Goal: Task Accomplishment & Management: Use online tool/utility

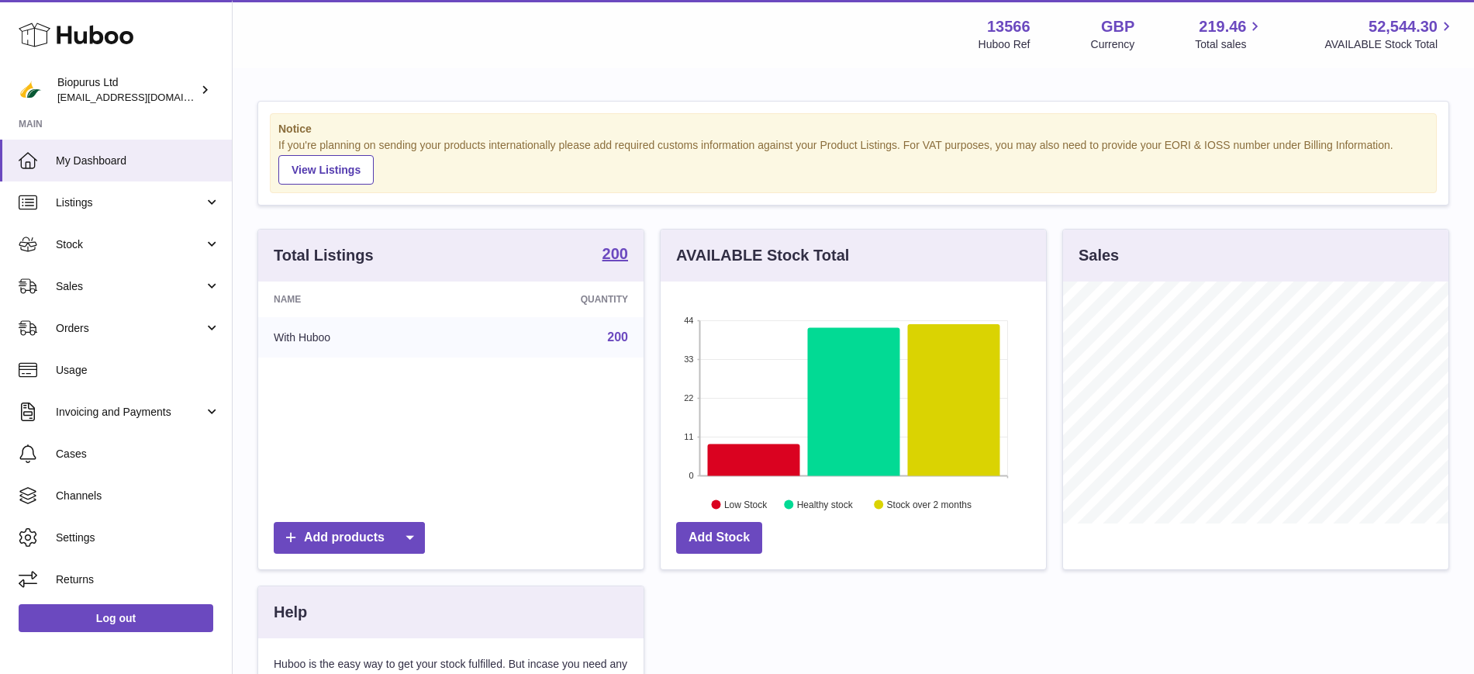
scroll to position [242, 385]
click at [624, 35] on div "Menu Huboo 13566 Huboo Ref GBP Currency 219.46 Total sales 52,544.30 AVAILABLE …" at bounding box center [853, 34] width 1204 height 36
click at [74, 201] on span "Listings" at bounding box center [130, 202] width 148 height 15
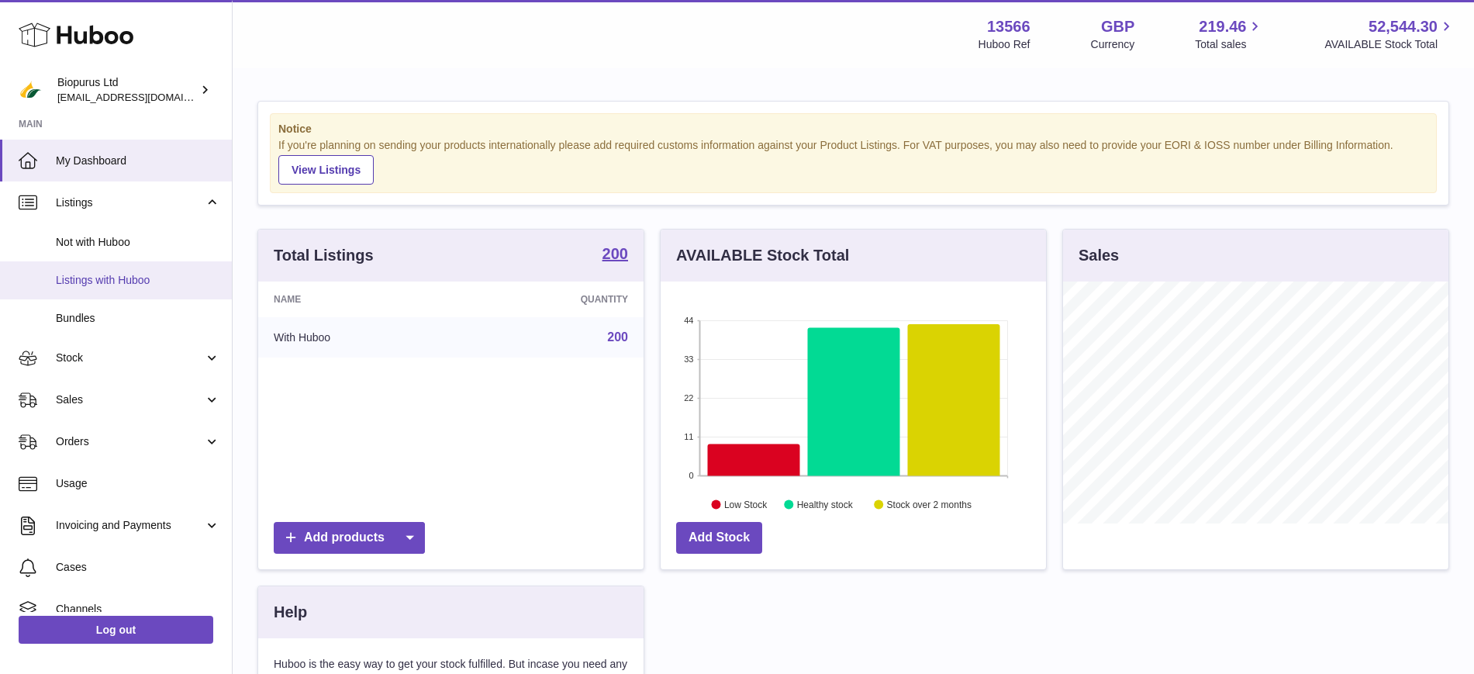
click at [94, 286] on span "Listings with Huboo" at bounding box center [138, 280] width 164 height 15
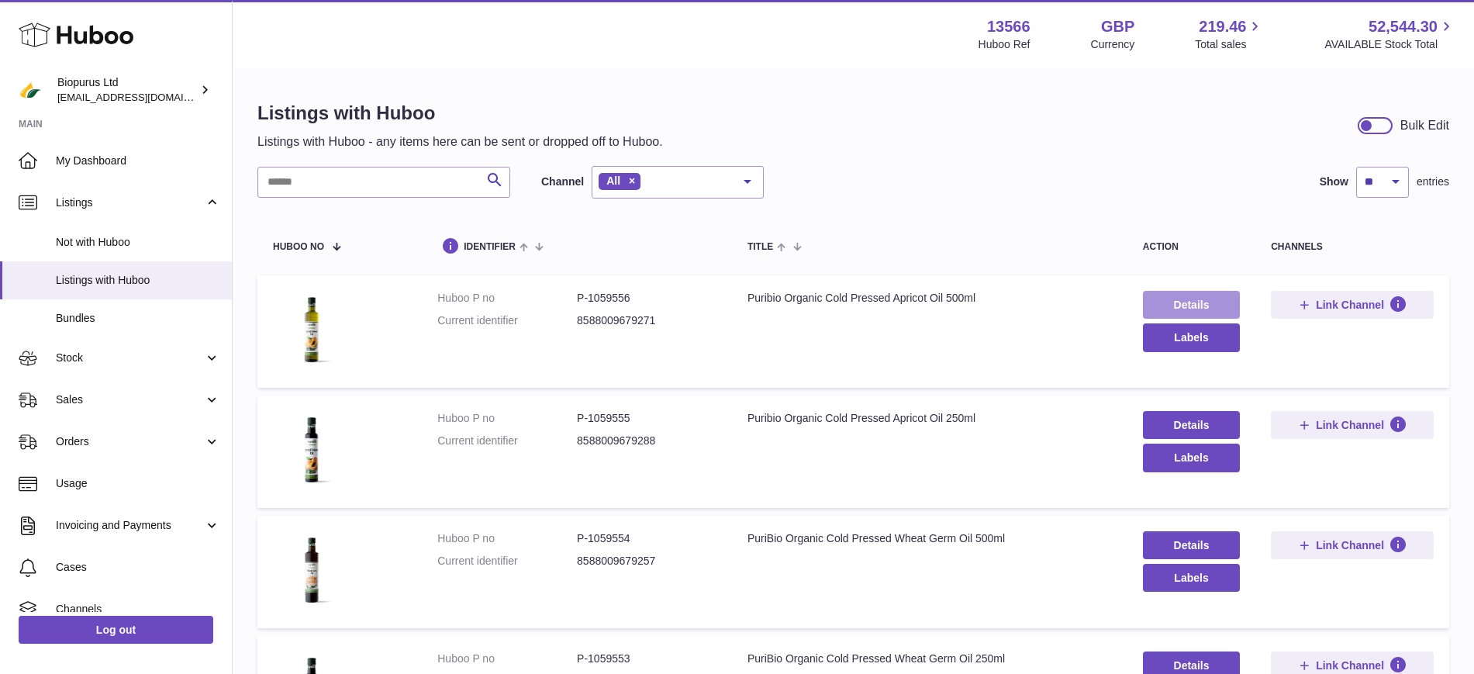
click at [1169, 299] on link "Details" at bounding box center [1191, 305] width 97 height 28
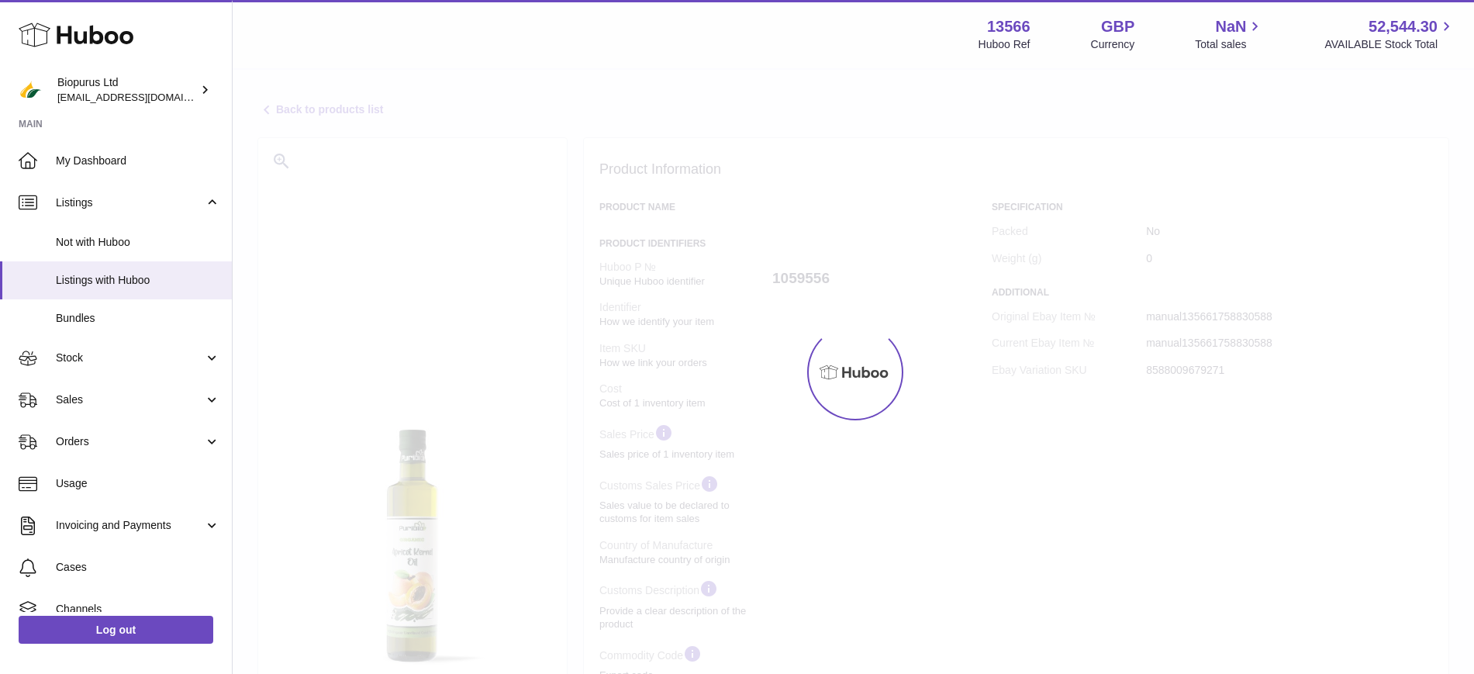
select select
select select "****"
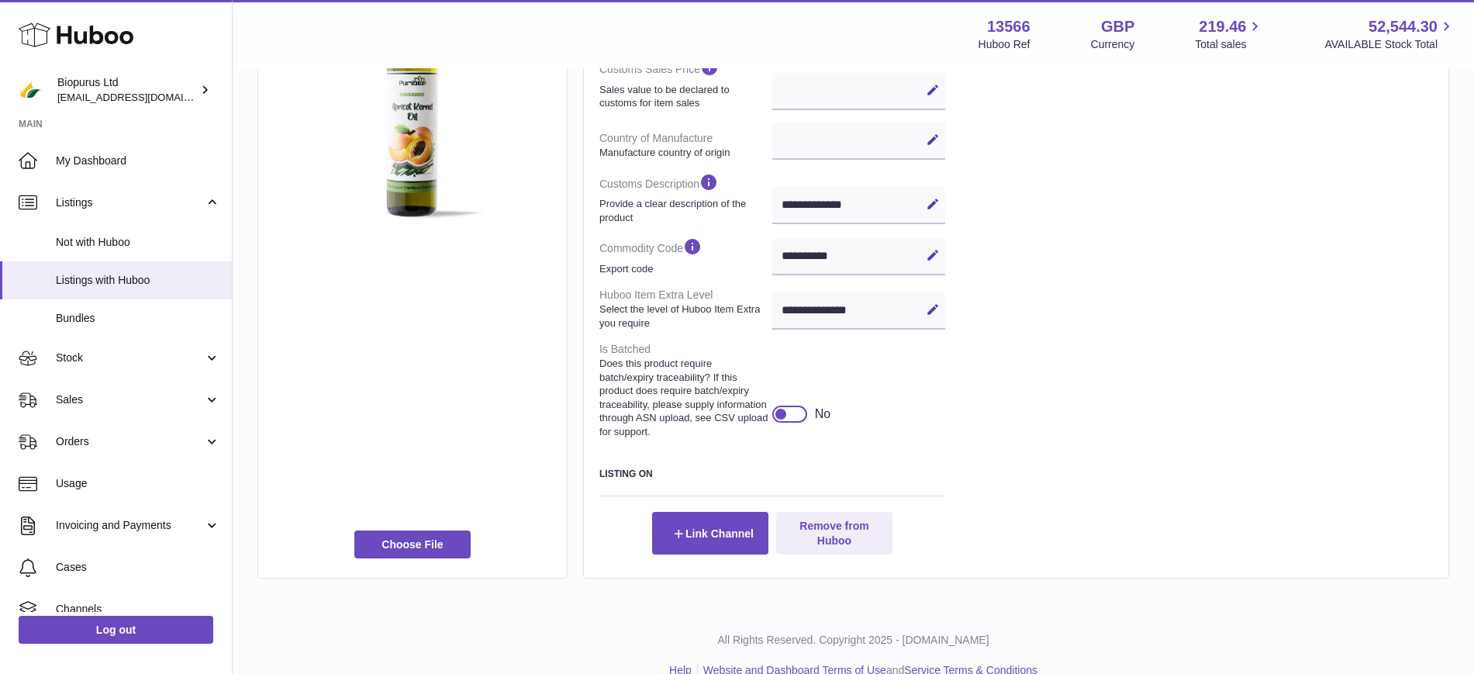
scroll to position [485, 0]
click at [781, 420] on div at bounding box center [781, 413] width 14 height 14
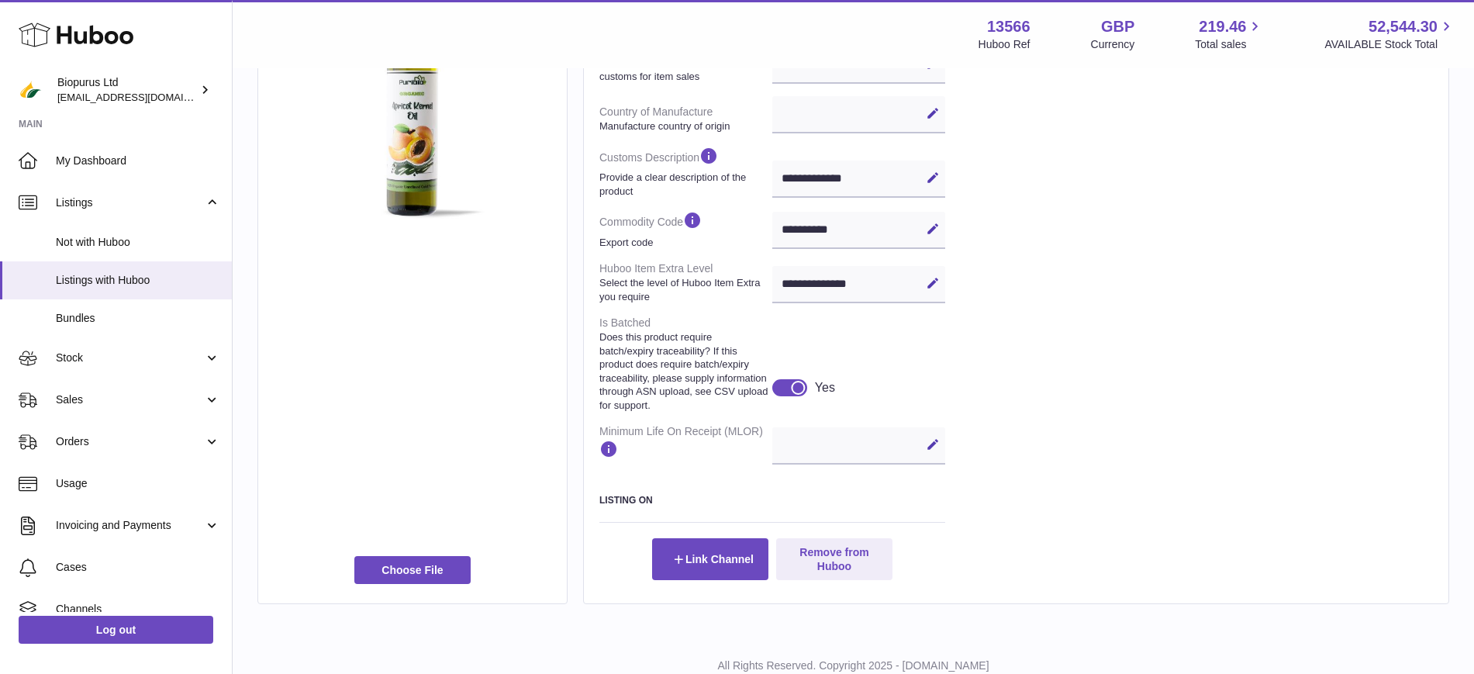
click at [835, 462] on div "Edit Cancel Save" at bounding box center [858, 445] width 173 height 37
click at [933, 451] on icon at bounding box center [933, 444] width 14 height 14
type input "*"
type input "**"
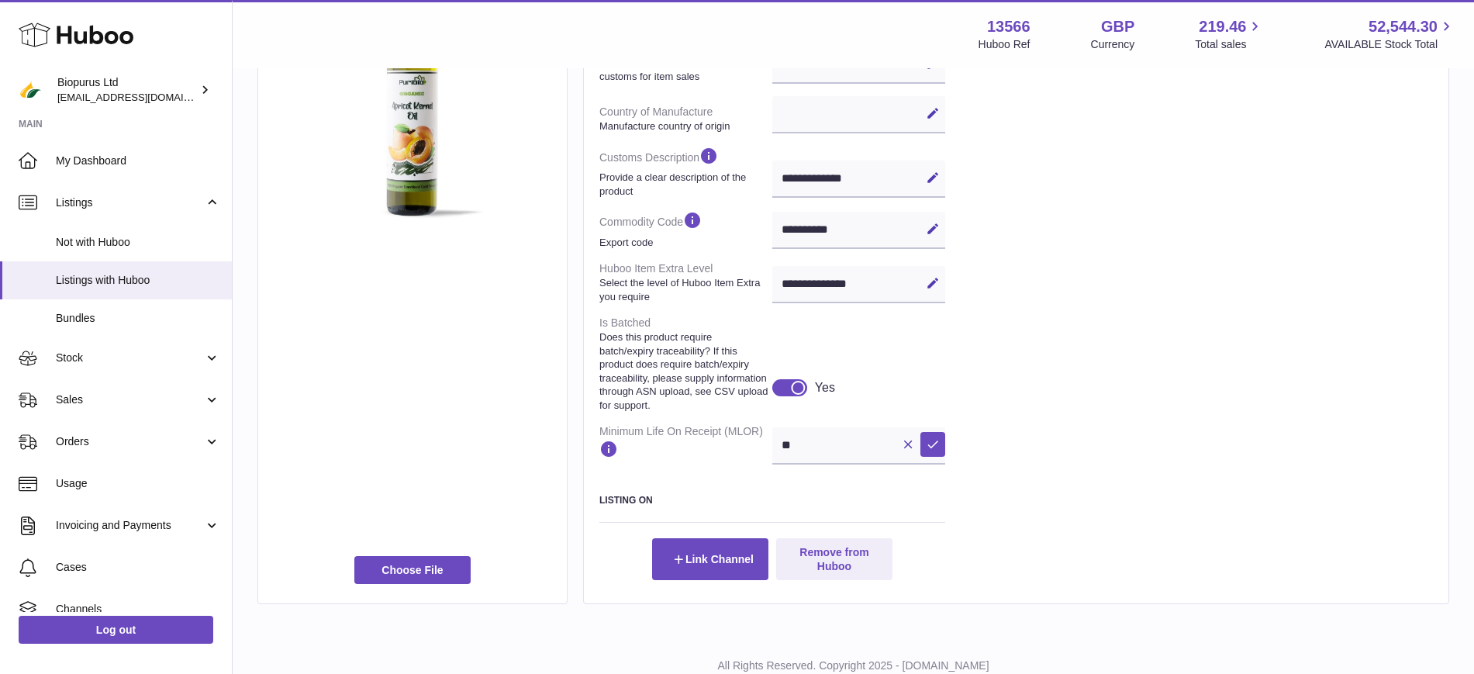
drag, startPoint x: 734, startPoint y: 436, endPoint x: 805, endPoint y: 502, distance: 96.5
drag, startPoint x: 805, startPoint y: 502, endPoint x: 733, endPoint y: 510, distance: 71.7
click at [733, 506] on h3 "Listing On" at bounding box center [772, 500] width 346 height 12
click at [913, 451] on icon at bounding box center [908, 444] width 14 height 14
click at [1012, 433] on div "Specification Packed No Weight (g) 0 Additional Original Ebay Item № manual1356…" at bounding box center [1212, 135] width 441 height 889
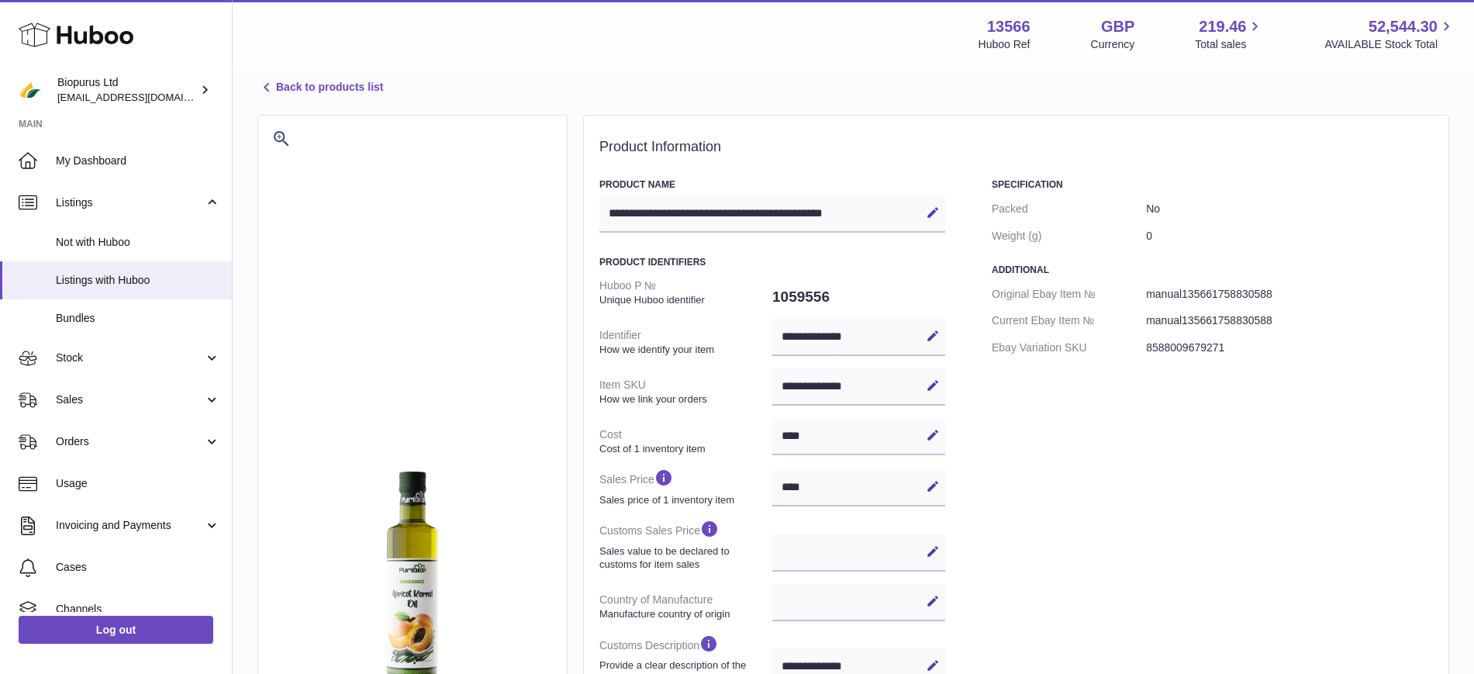
scroll to position [0, 0]
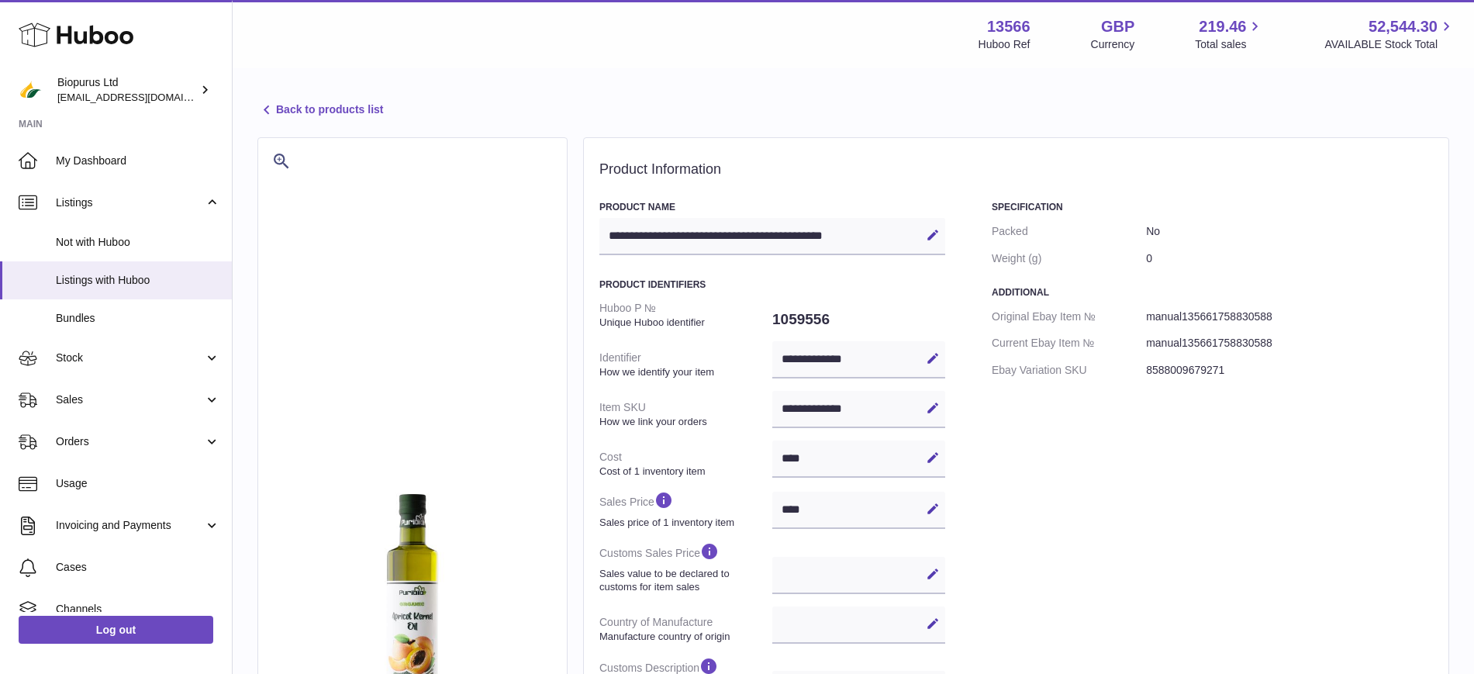
click at [795, 320] on dd "1059556" at bounding box center [858, 319] width 173 height 33
copy dd "1059556"
click at [299, 103] on link "Back to products list" at bounding box center [320, 110] width 126 height 19
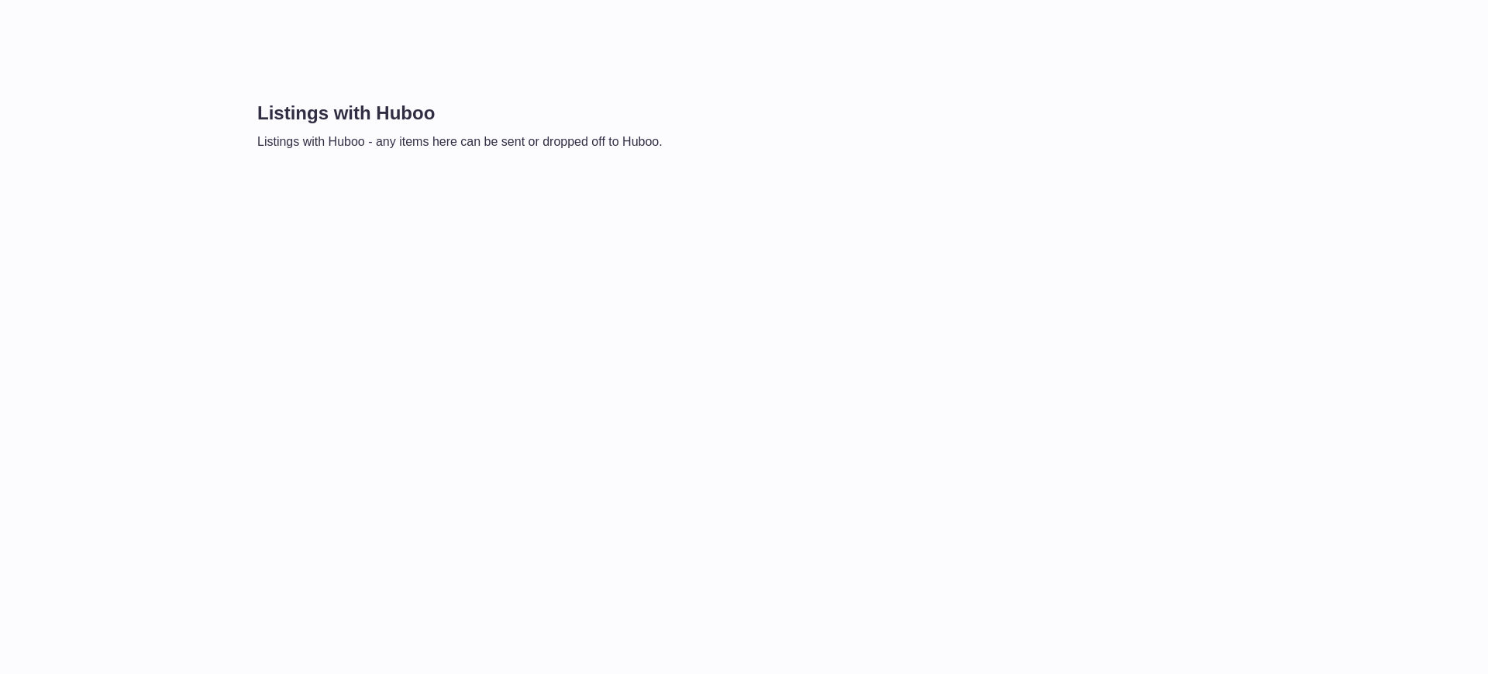
click at [431, 76] on div "Listings with Huboo Listings with Huboo - any items here can be sent or dropped…" at bounding box center [861, 133] width 1256 height 127
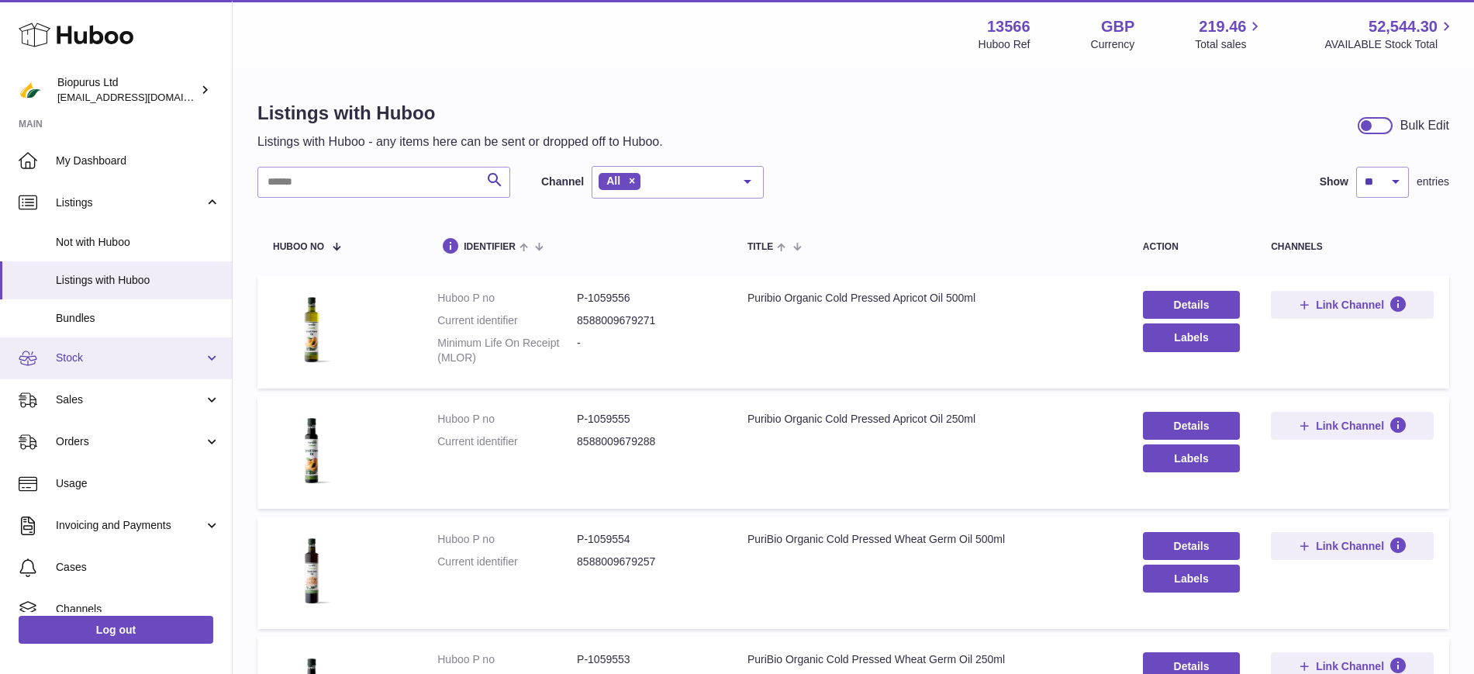
click at [54, 357] on link "Stock" at bounding box center [116, 358] width 232 height 42
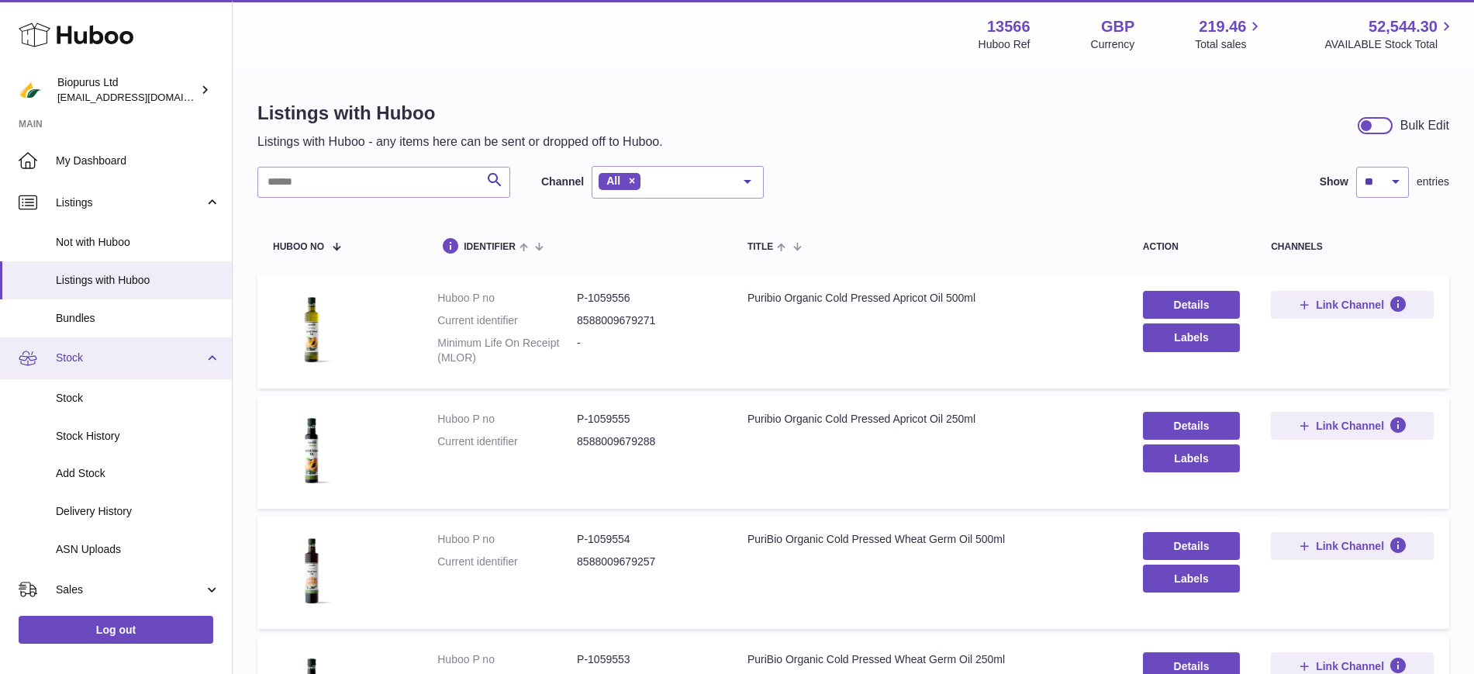
scroll to position [194, 0]
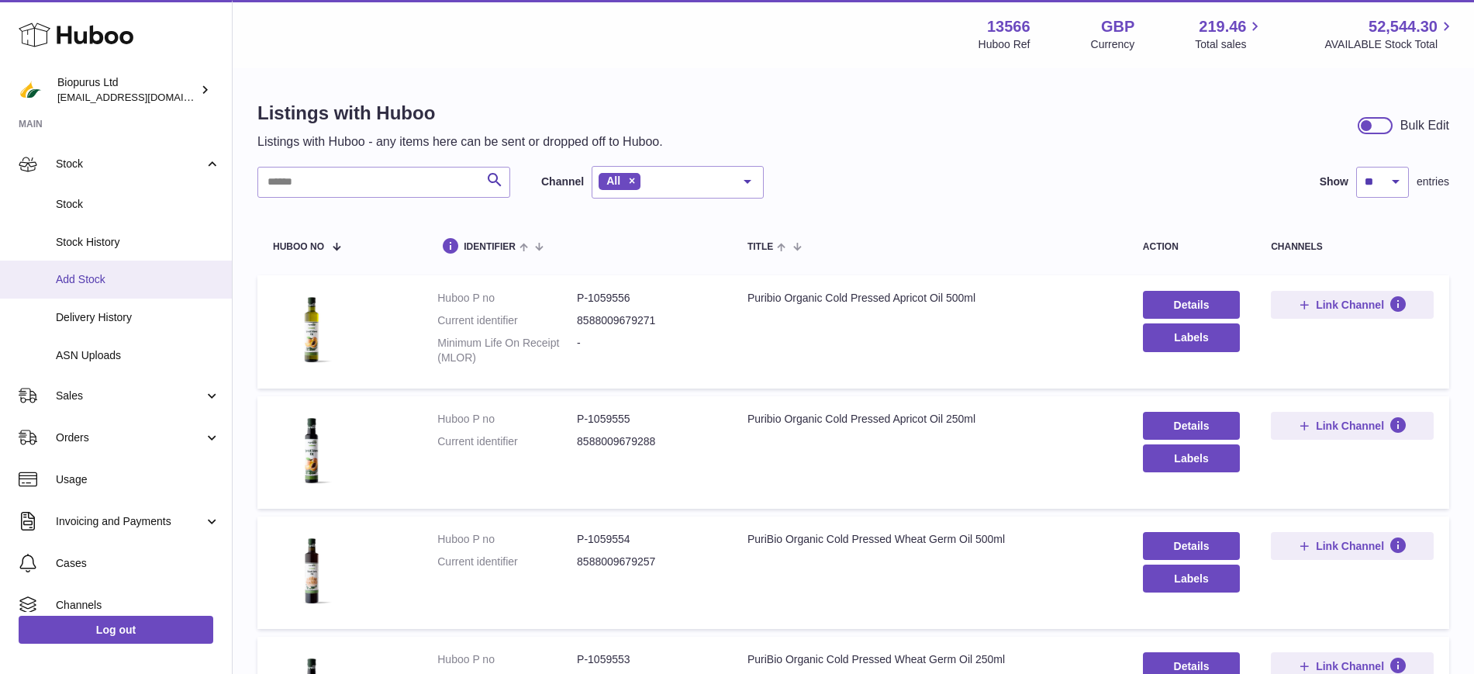
click at [120, 281] on span "Add Stock" at bounding box center [138, 279] width 164 height 15
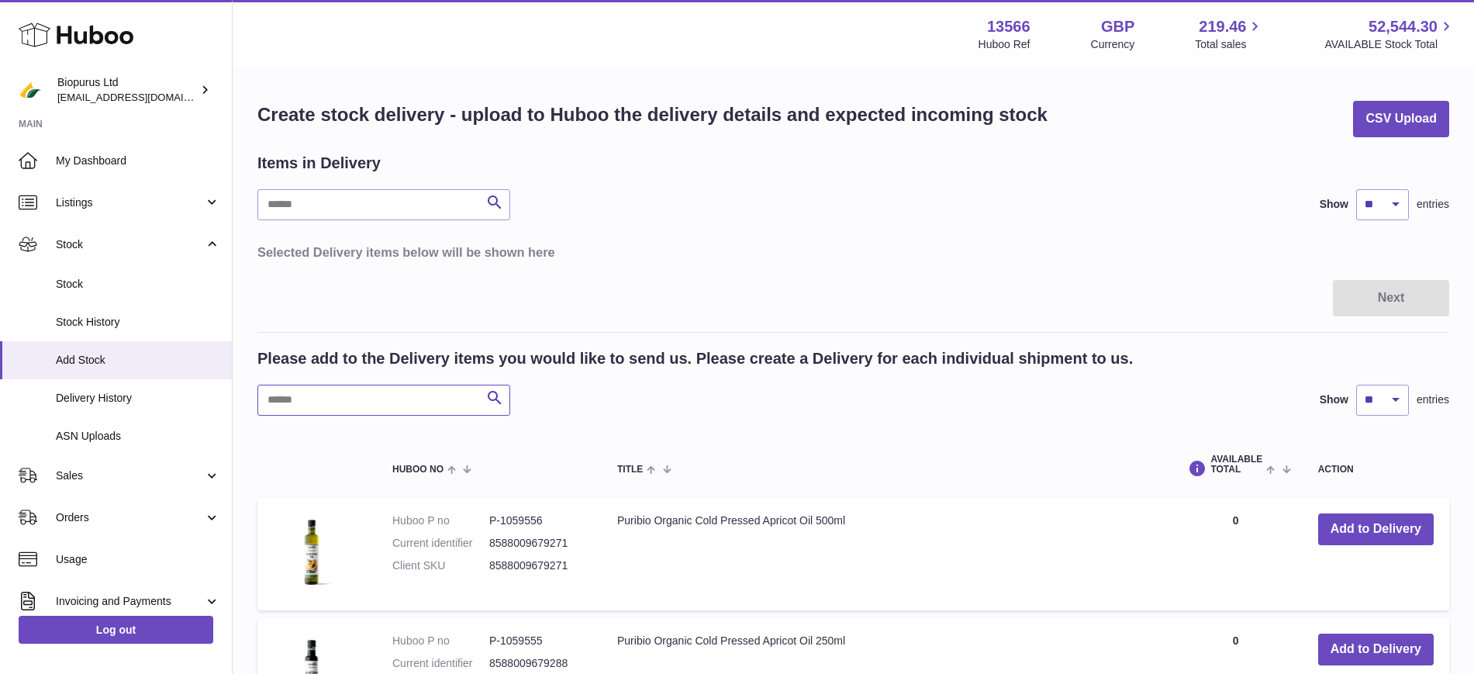
click at [357, 400] on input "text" at bounding box center [383, 400] width 253 height 31
paste input "*******"
type input "*******"
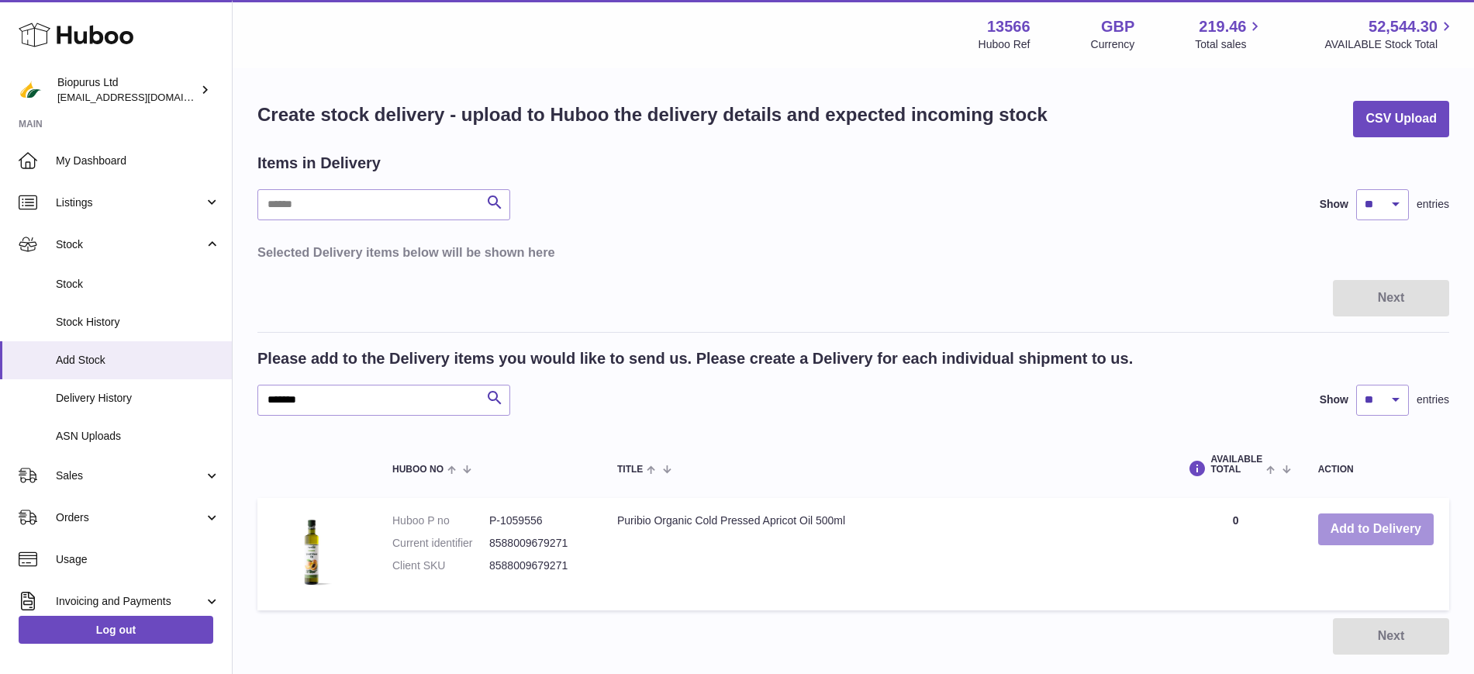
click at [1375, 524] on button "Add to Delivery" at bounding box center [1376, 529] width 116 height 32
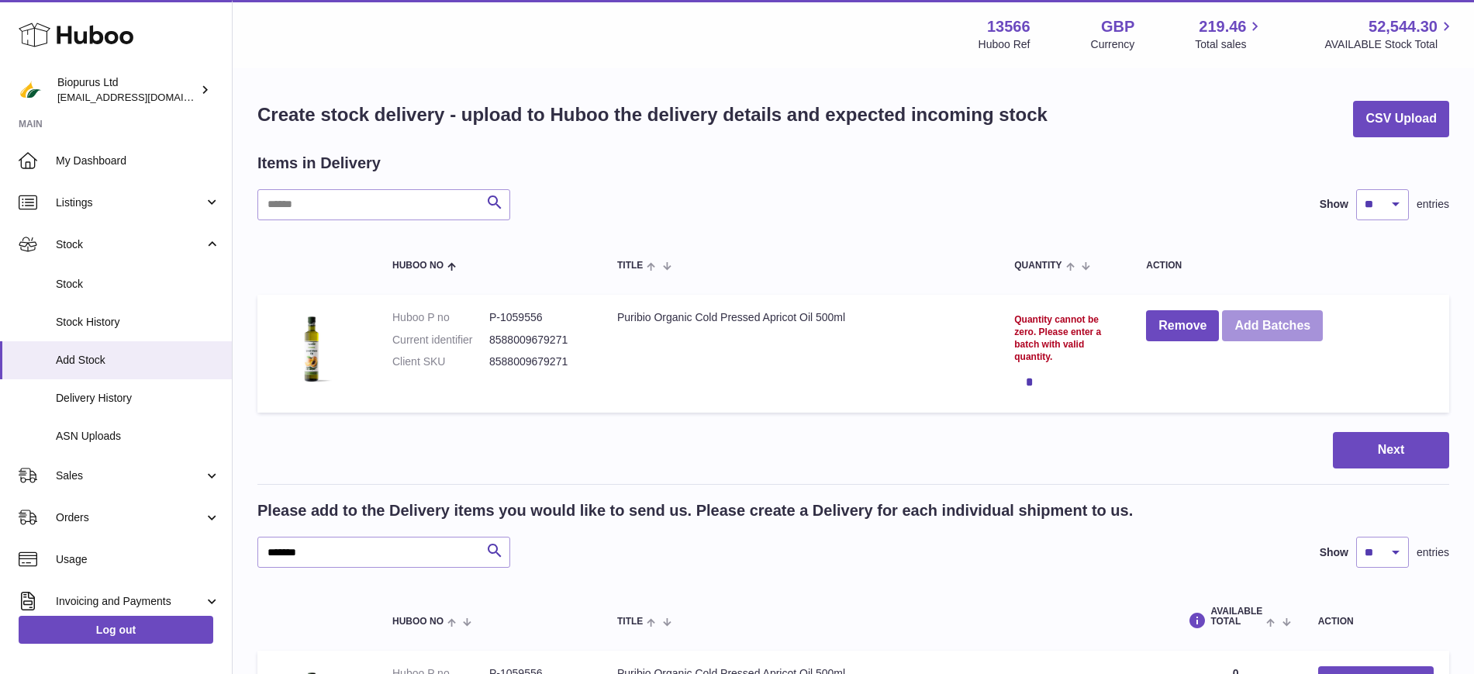
drag, startPoint x: 1299, startPoint y: 319, endPoint x: 1285, endPoint y: 395, distance: 77.2
click at [1285, 395] on td "Remove Add Batches" at bounding box center [1289, 354] width 319 height 119
click at [1301, 326] on button "Add Batches" at bounding box center [1272, 326] width 101 height 32
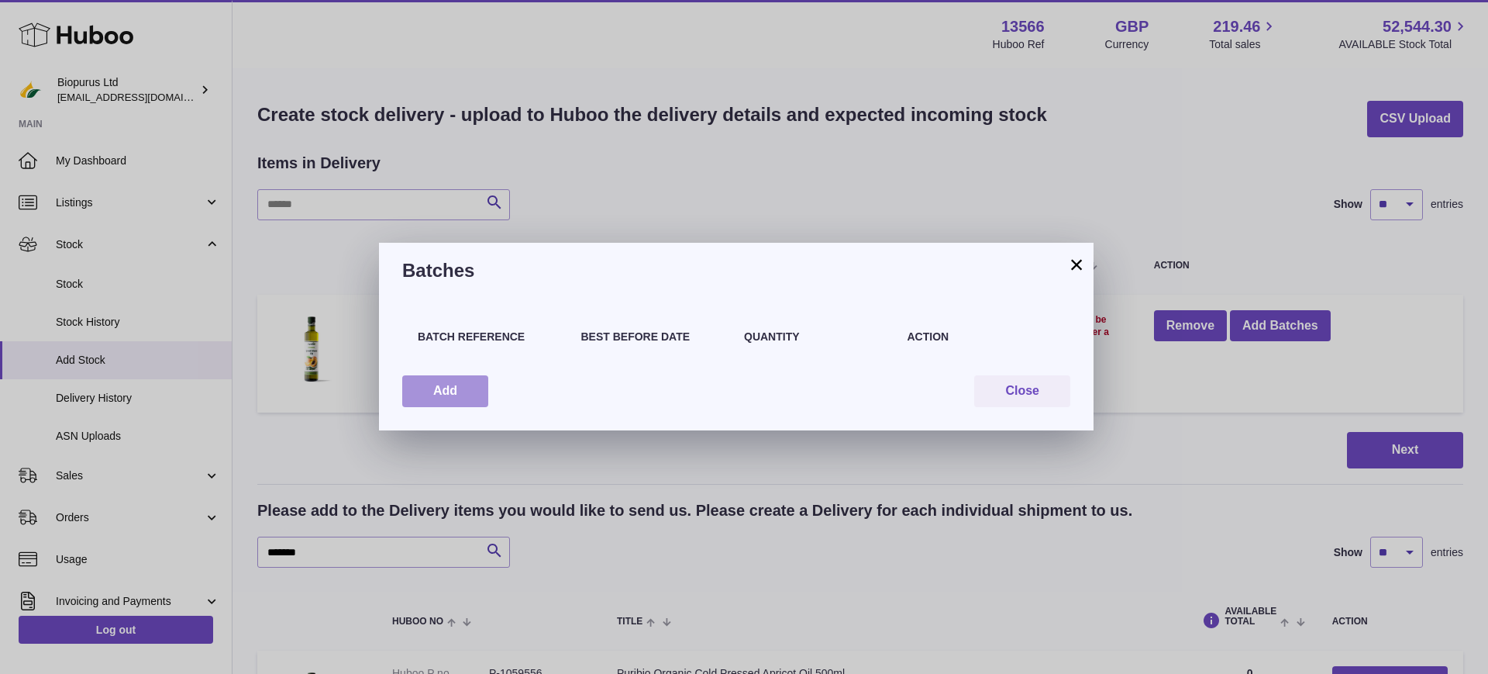
click at [460, 390] on button "Add" at bounding box center [445, 391] width 86 height 32
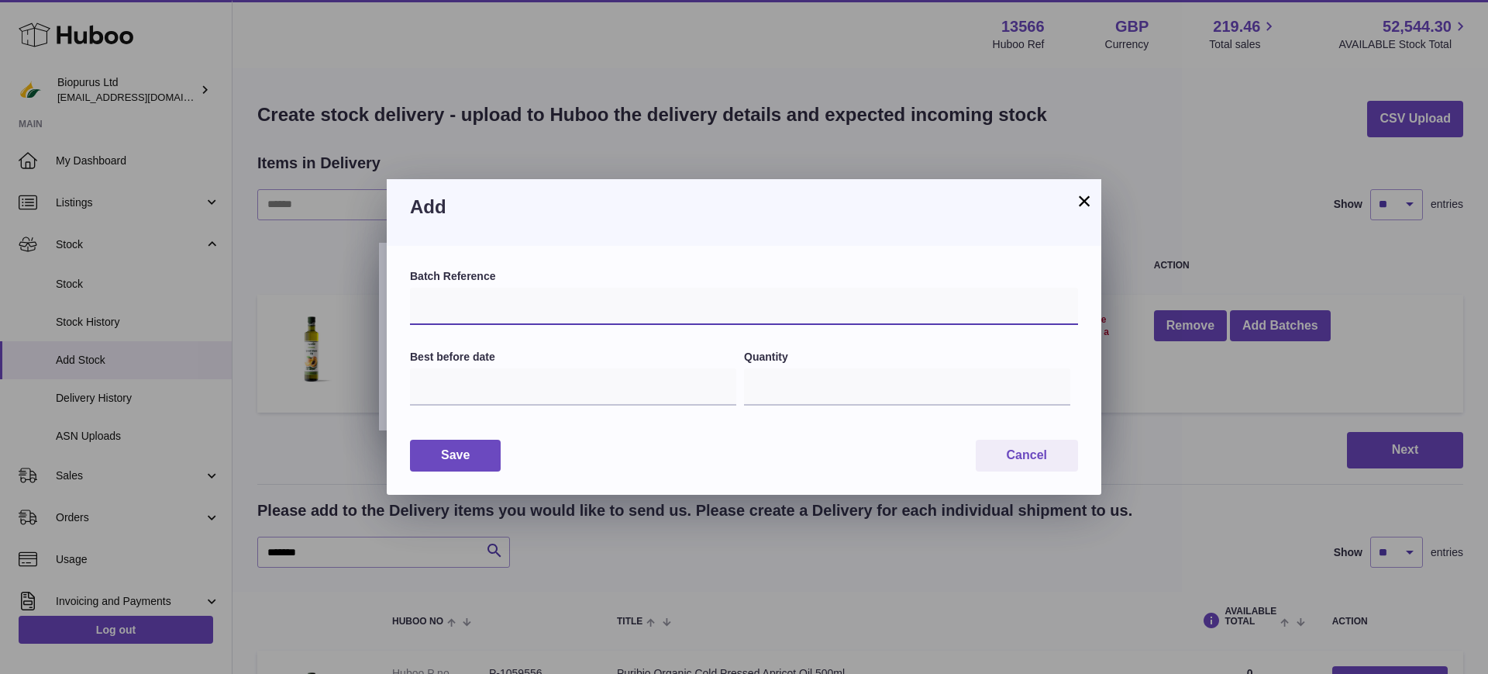
click at [552, 309] on input "text" at bounding box center [744, 306] width 668 height 37
type input "*"
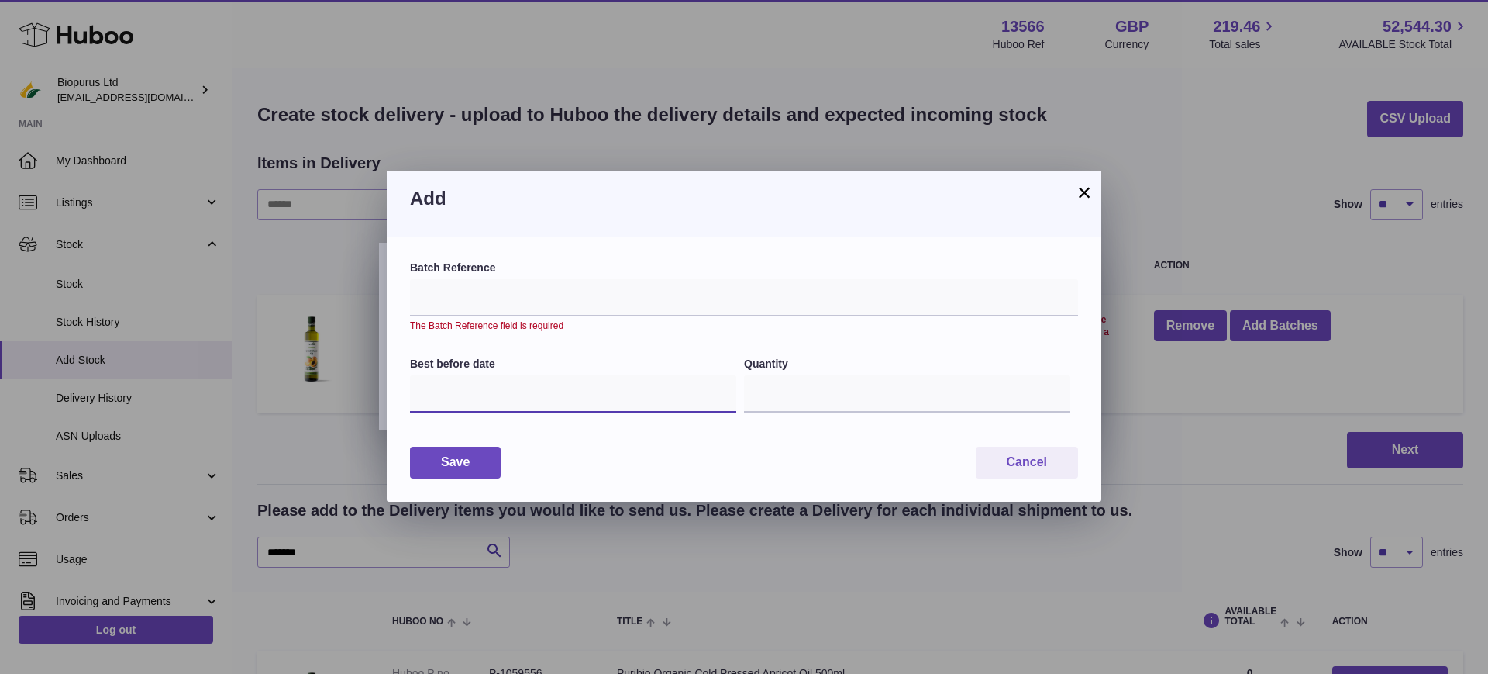
drag, startPoint x: 481, startPoint y: 388, endPoint x: 490, endPoint y: 398, distance: 13.7
click at [480, 394] on input "text" at bounding box center [573, 393] width 326 height 37
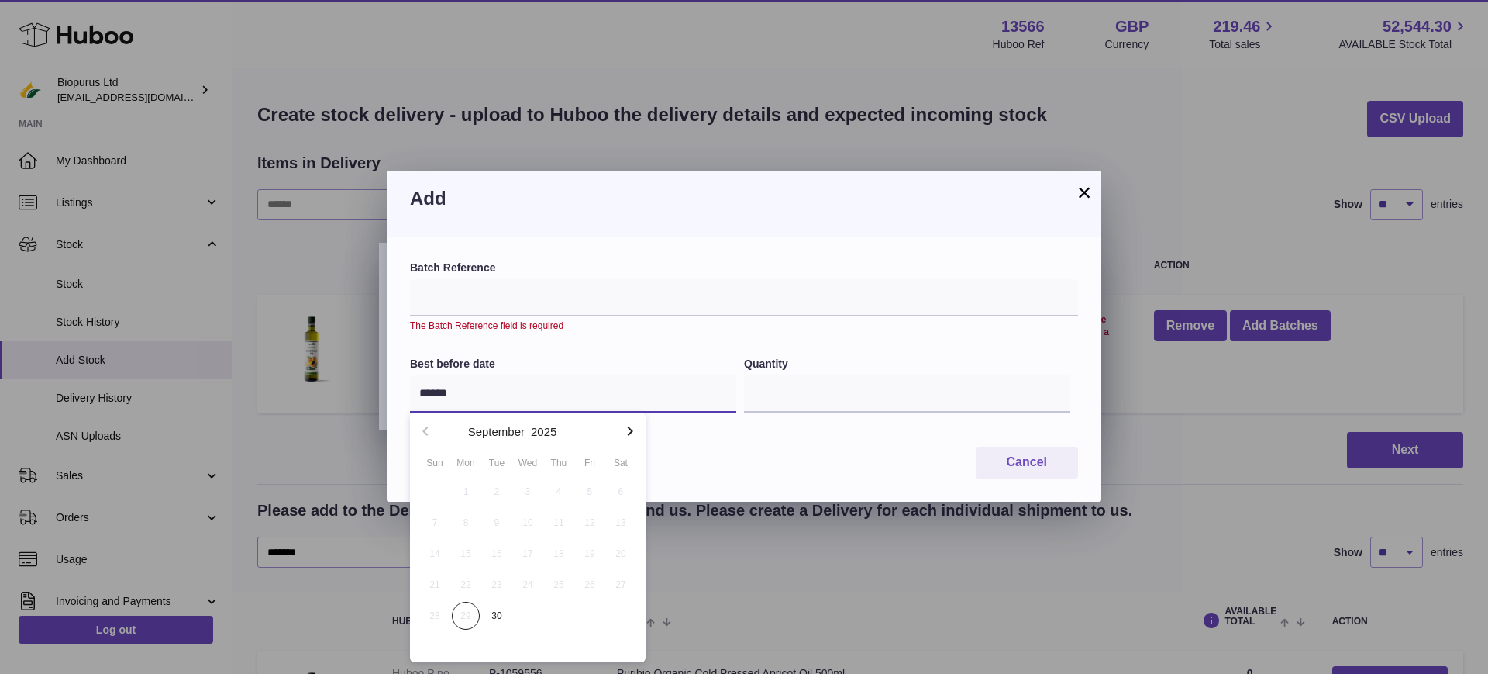
type input "*****"
drag, startPoint x: 474, startPoint y: 394, endPoint x: 198, endPoint y: 409, distance: 276.4
click at [200, 407] on div "× Add Batch Reference The Batch Reference field is required Best before date **…" at bounding box center [744, 337] width 1488 height 674
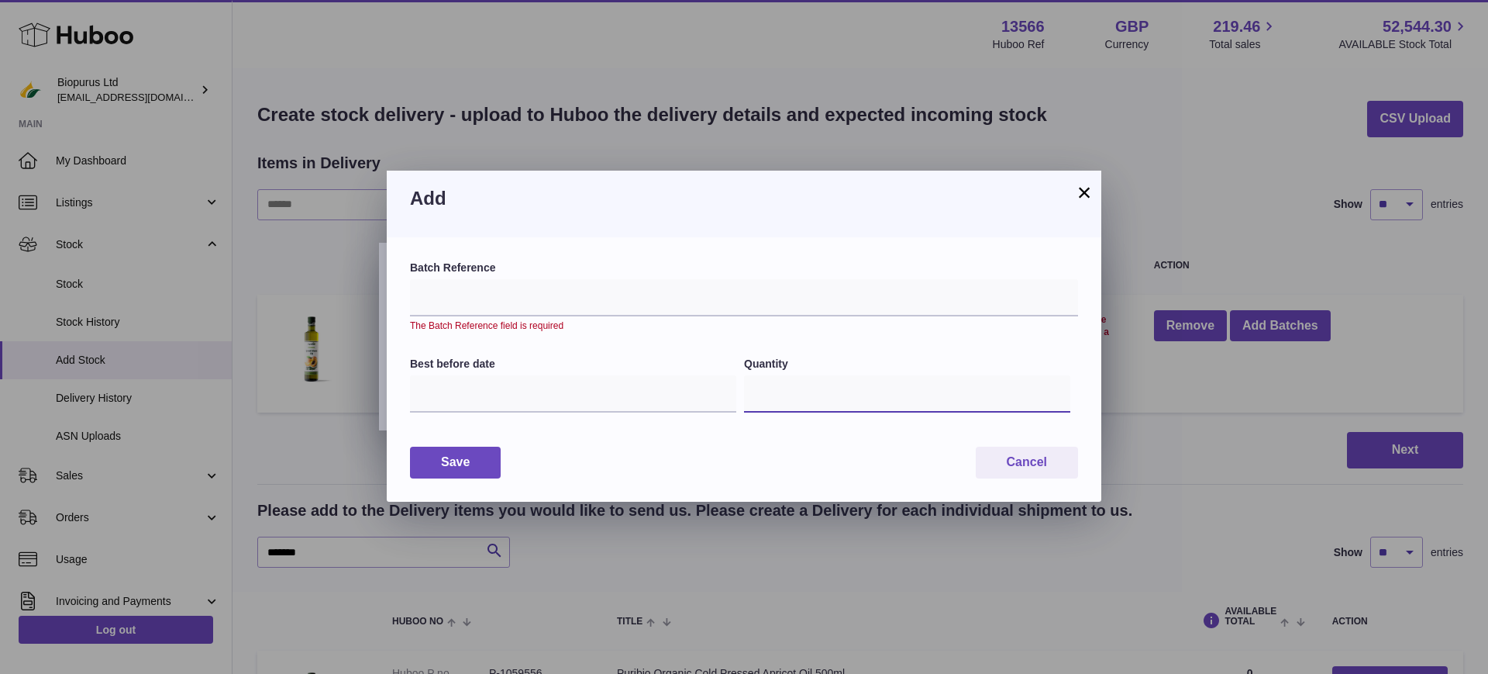
click at [800, 394] on input "*" at bounding box center [907, 393] width 326 height 37
click at [778, 392] on input "*" at bounding box center [907, 393] width 326 height 37
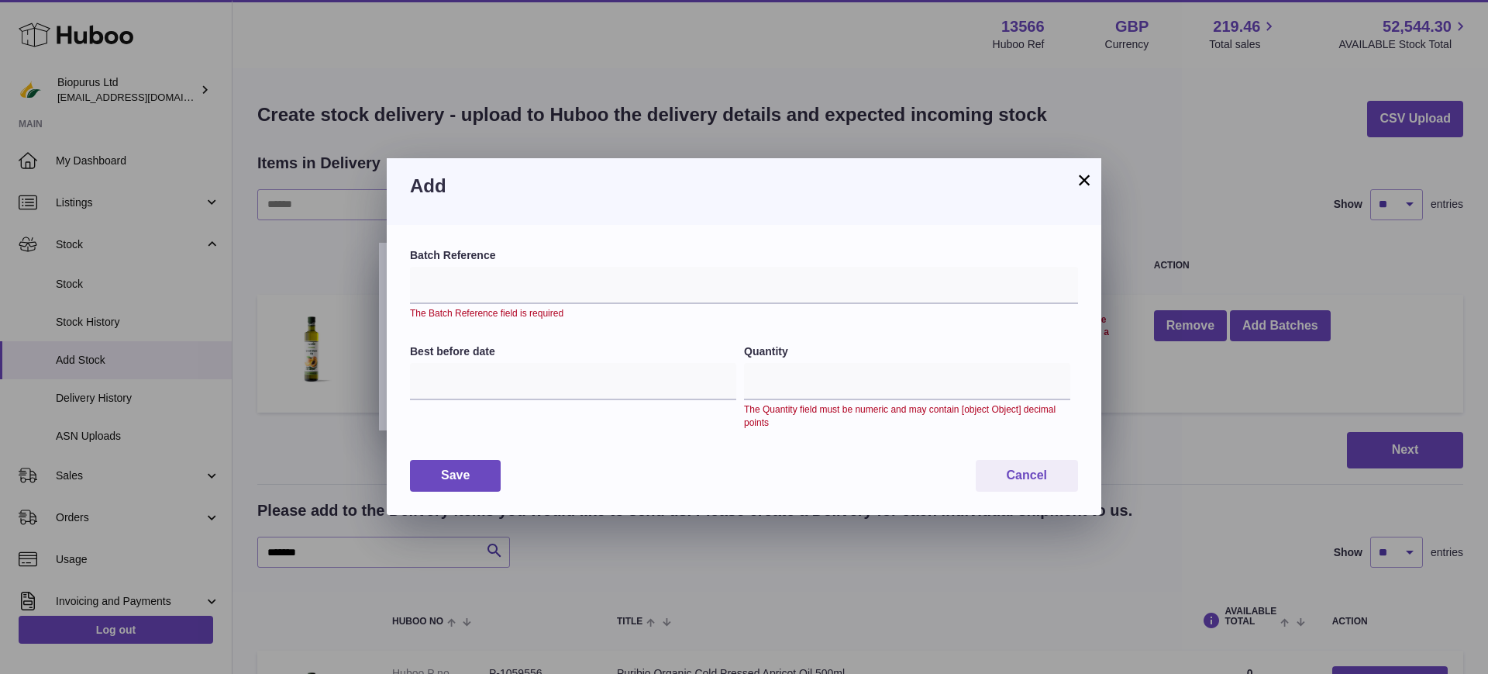
click at [1088, 174] on button "×" at bounding box center [1084, 180] width 19 height 19
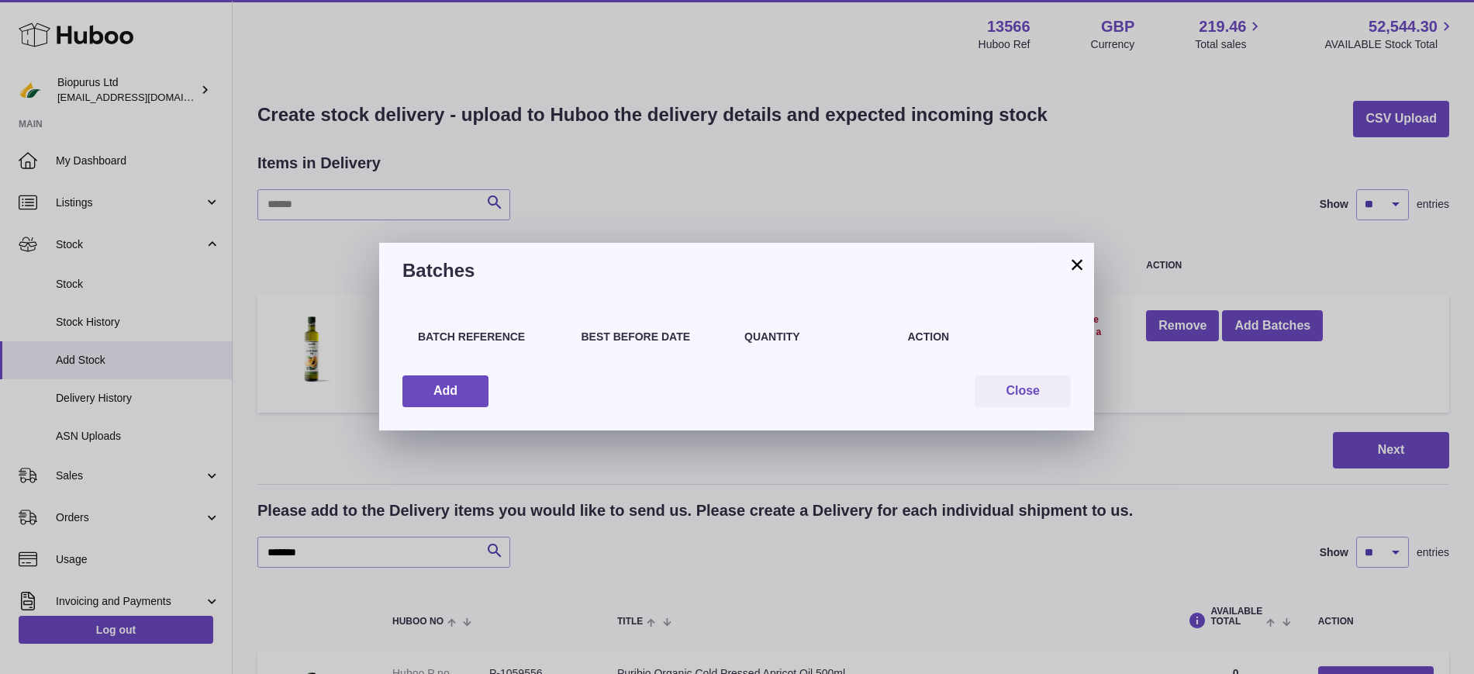
click at [1075, 260] on button "×" at bounding box center [1076, 264] width 19 height 19
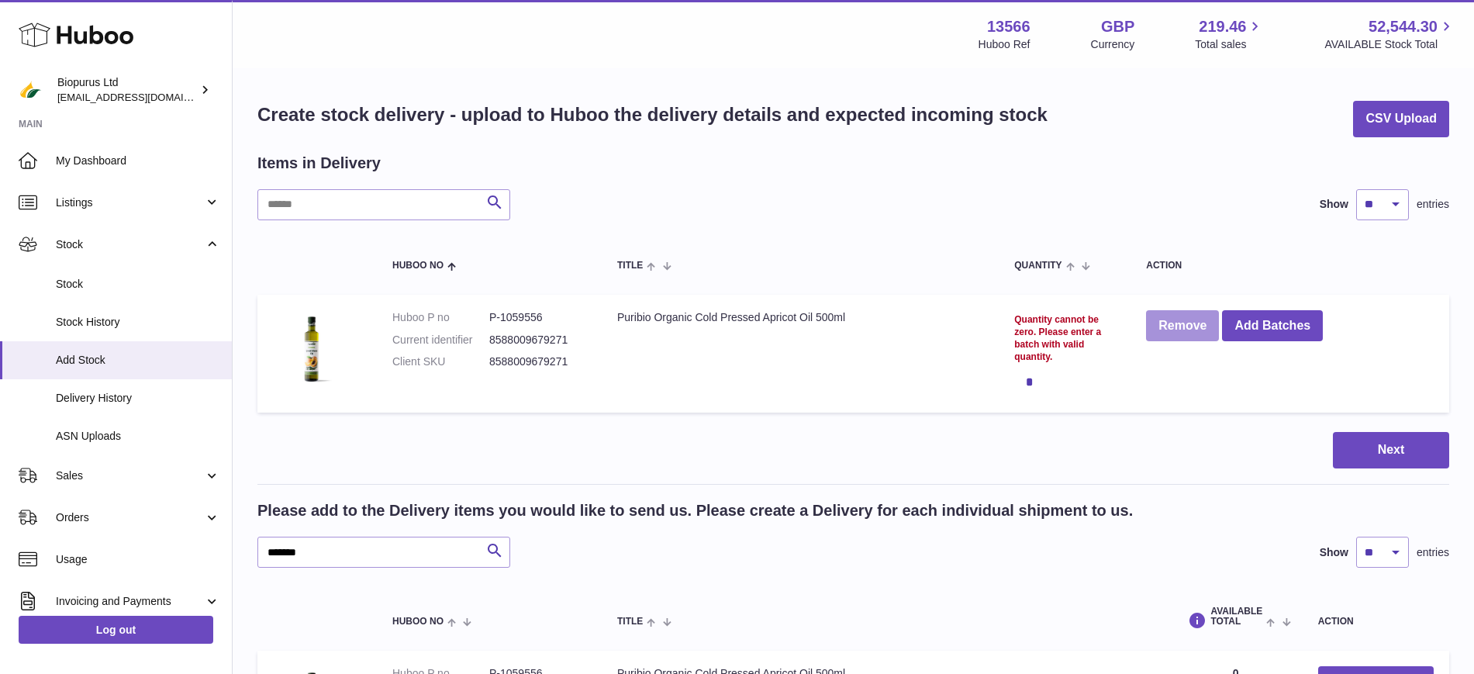
click at [1181, 336] on button "Remove" at bounding box center [1182, 326] width 73 height 32
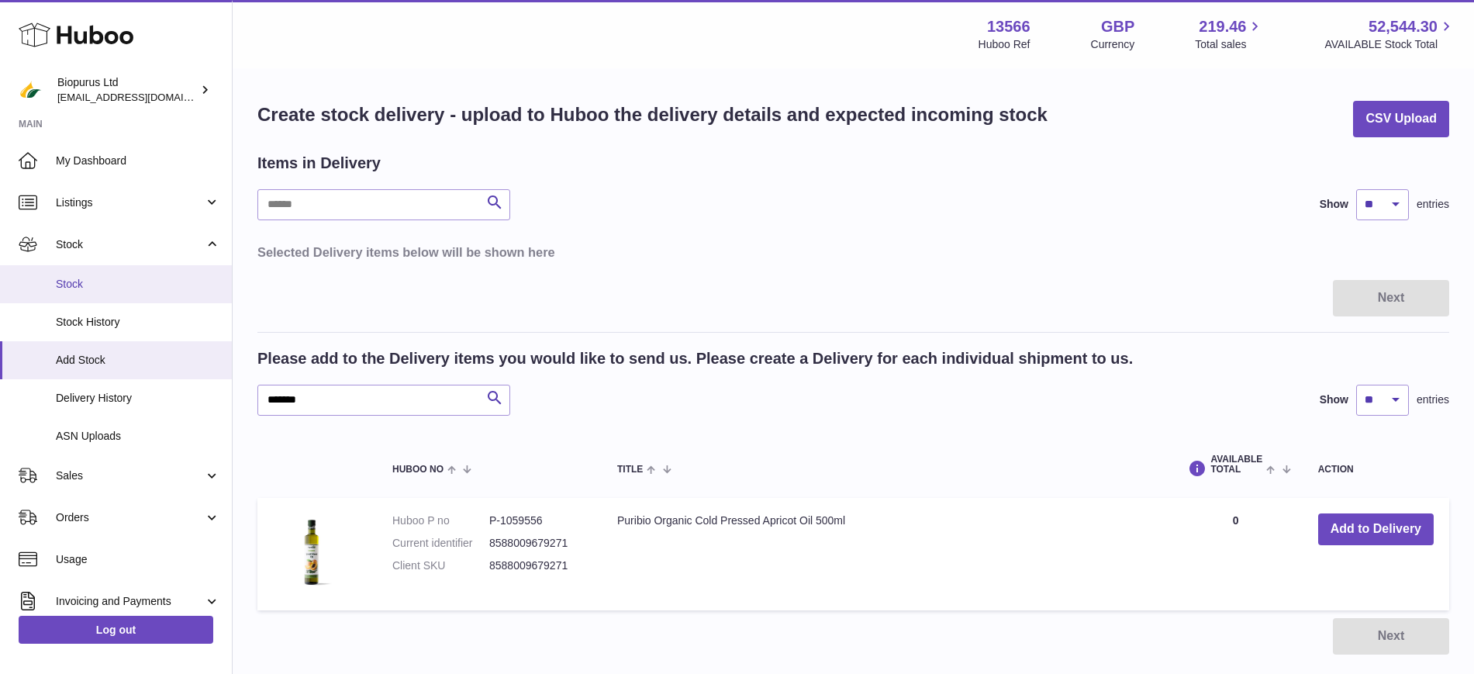
click at [92, 274] on link "Stock" at bounding box center [116, 284] width 232 height 38
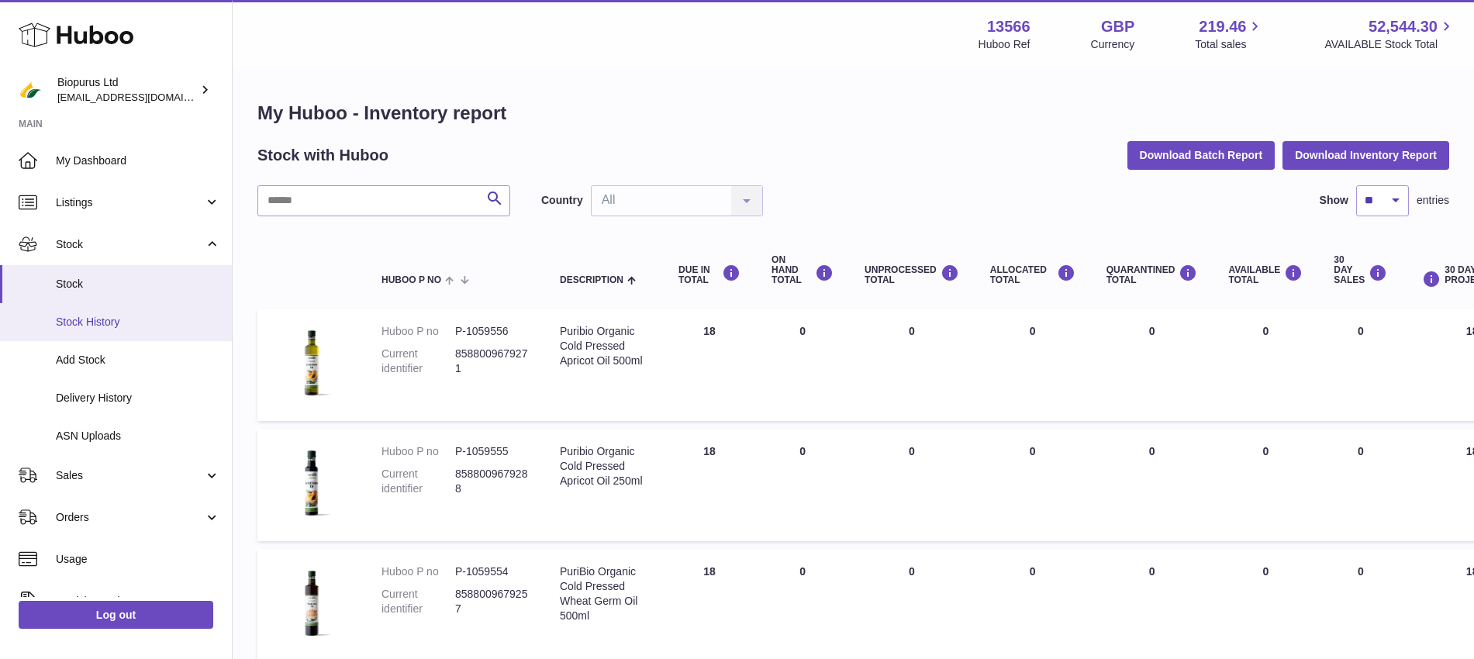
click at [99, 328] on span "Stock History" at bounding box center [138, 322] width 164 height 15
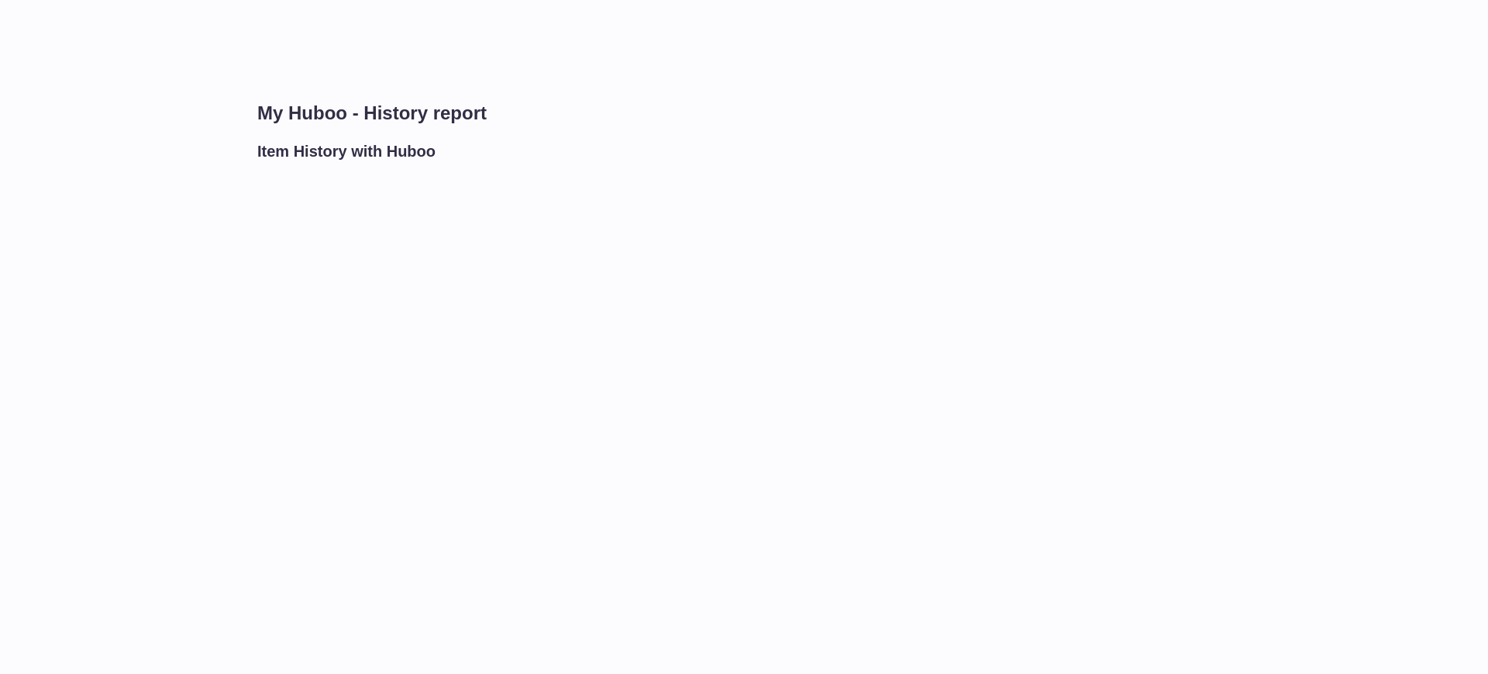
click at [788, 88] on div "My Huboo - History report Item History with [PERSON_NAME]" at bounding box center [861, 139] width 1256 height 139
